Goal: Information Seeking & Learning: Learn about a topic

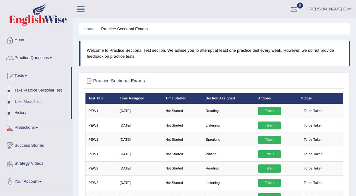
click at [45, 60] on link "Practice Questions" at bounding box center [36, 57] width 72 height 16
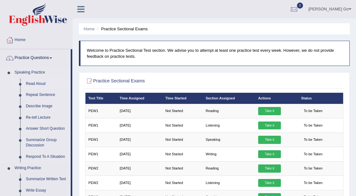
click at [36, 85] on link "Read Aloud" at bounding box center [47, 83] width 48 height 11
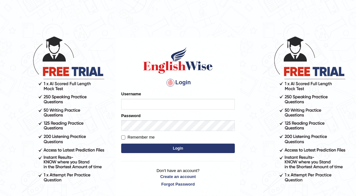
type input "JeromeGo"
click at [126, 135] on label "Remember me" at bounding box center [137, 137] width 33 height 6
click at [125, 136] on input "Remember me" at bounding box center [123, 138] width 4 height 4
checkbox input "true"
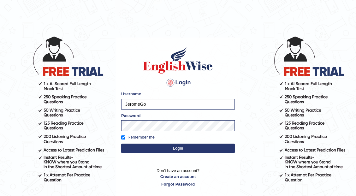
click at [166, 148] on button "Login" at bounding box center [178, 148] width 114 height 9
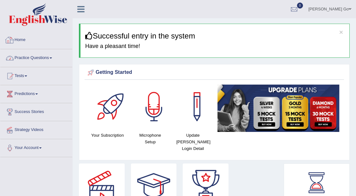
click at [49, 60] on link "Practice Questions" at bounding box center [36, 57] width 72 height 16
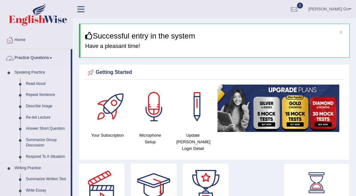
click at [39, 84] on link "Read Aloud" at bounding box center [47, 83] width 48 height 11
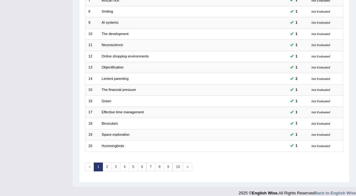
scroll to position [164, 0]
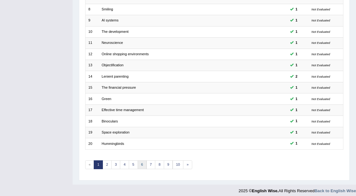
click at [138, 164] on link "6" at bounding box center [142, 164] width 9 height 9
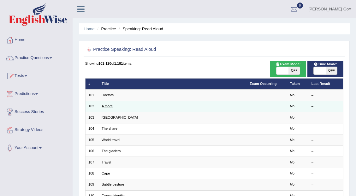
click at [108, 106] on link "A more" at bounding box center [107, 106] width 11 height 4
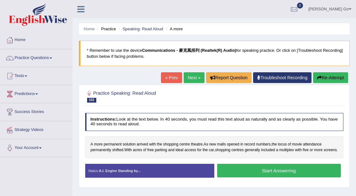
click at [238, 175] on button "Start Answering" at bounding box center [279, 171] width 124 height 14
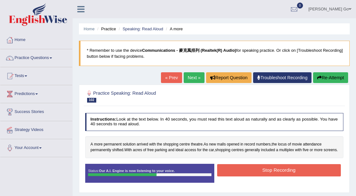
click at [248, 177] on button "Stop Recording" at bounding box center [279, 170] width 124 height 12
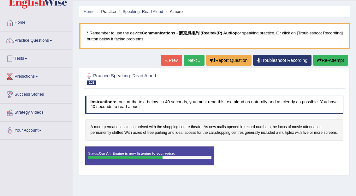
scroll to position [21, 0]
